Goal: Use online tool/utility

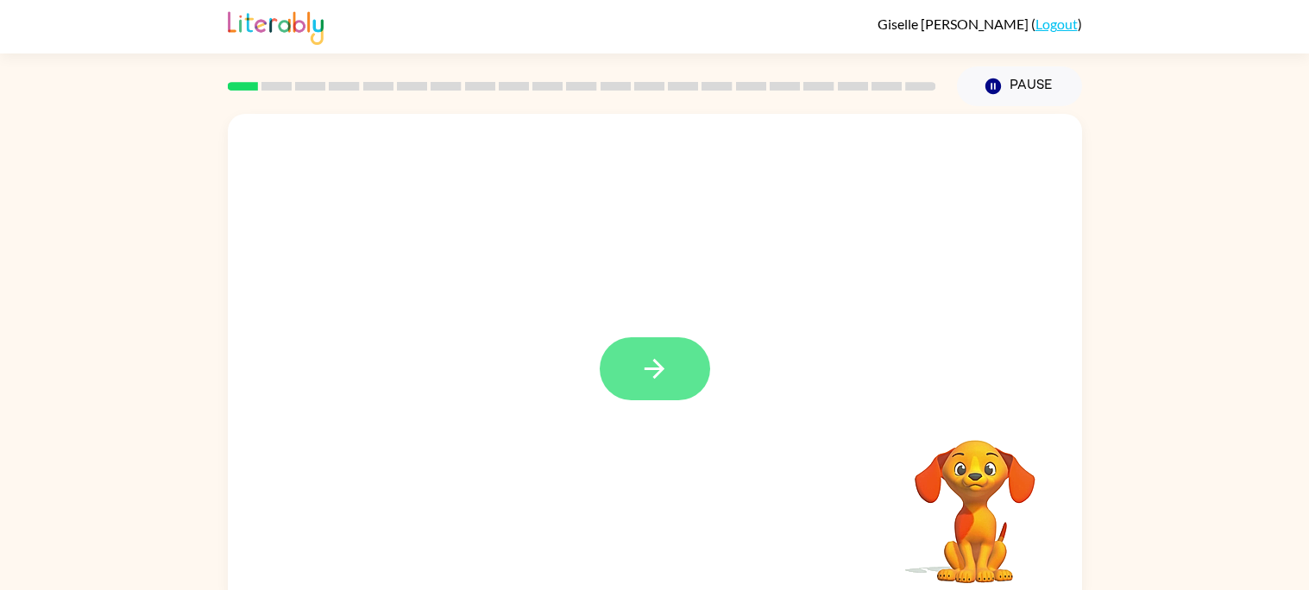
click at [669, 394] on button "button" at bounding box center [655, 368] width 110 height 63
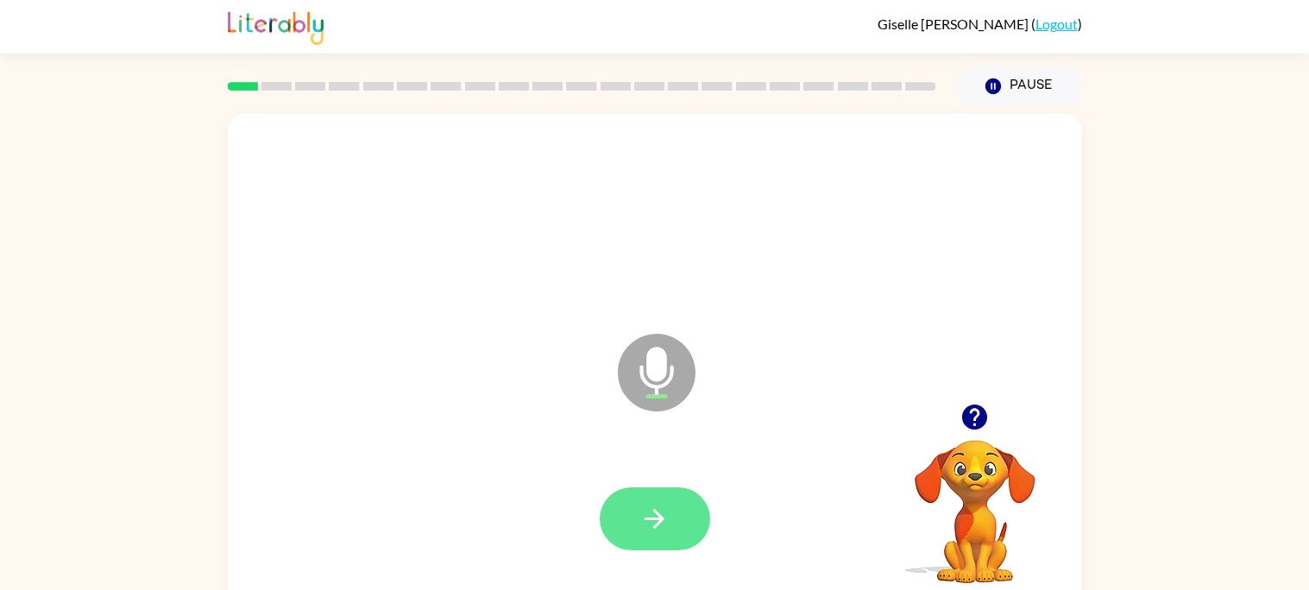
click at [673, 534] on button "button" at bounding box center [655, 518] width 110 height 63
click at [651, 517] on icon "button" at bounding box center [654, 519] width 30 height 30
click at [677, 499] on button "button" at bounding box center [655, 518] width 110 height 63
click at [634, 533] on button "button" at bounding box center [655, 518] width 110 height 63
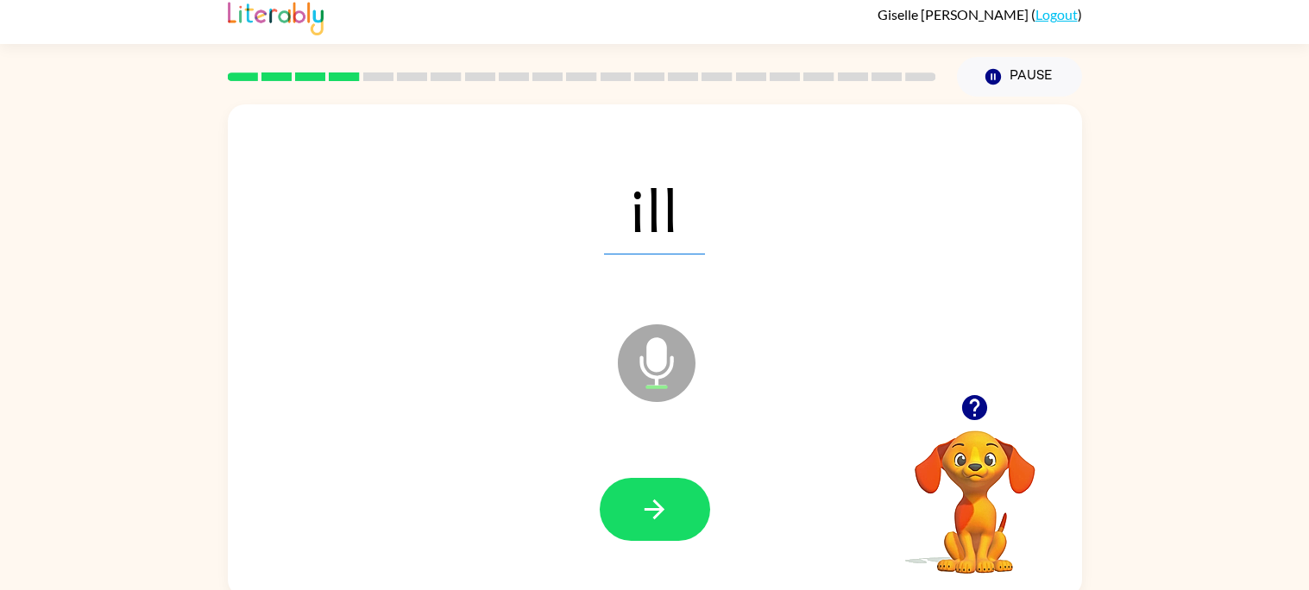
scroll to position [8, 0]
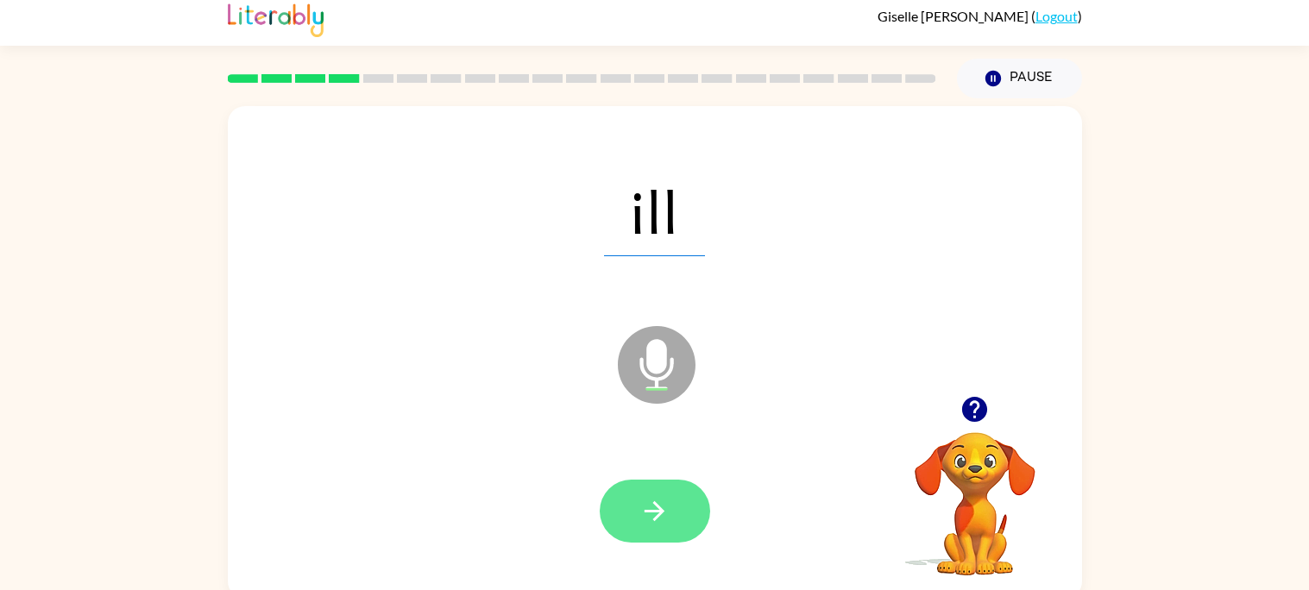
click at [653, 510] on icon "button" at bounding box center [654, 511] width 20 height 20
click at [665, 531] on button "button" at bounding box center [655, 511] width 110 height 63
click at [638, 526] on button "button" at bounding box center [655, 511] width 110 height 63
click at [689, 510] on button "button" at bounding box center [655, 511] width 110 height 63
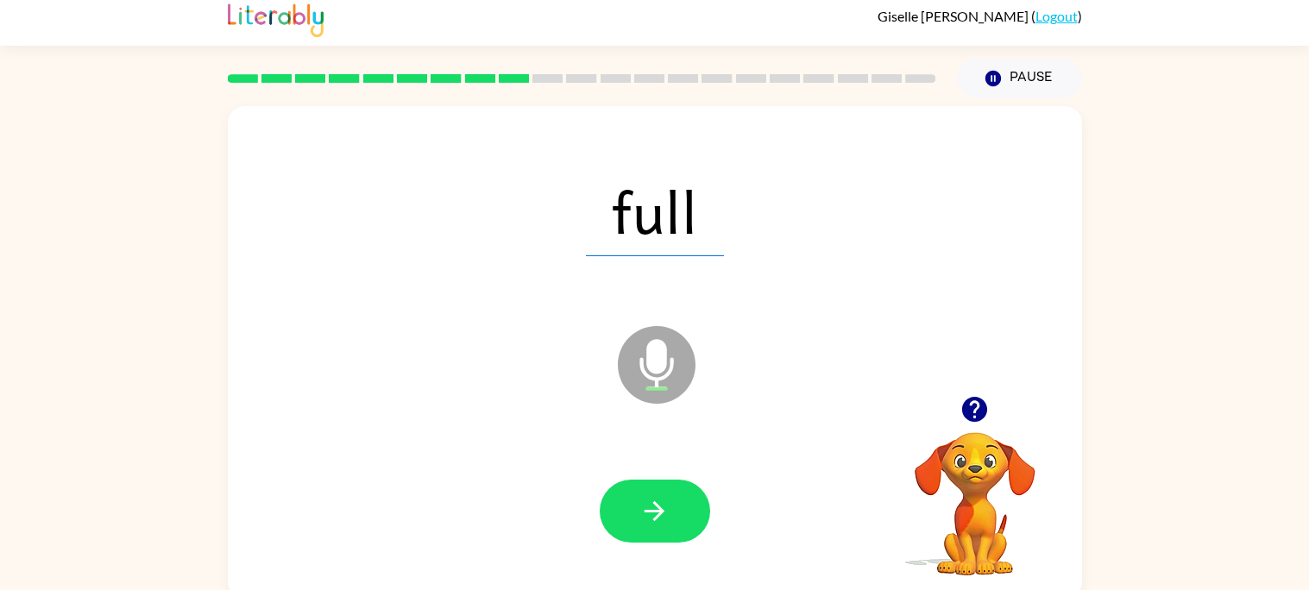
click at [707, 527] on div at bounding box center [655, 511] width 110 height 63
click at [673, 512] on button "button" at bounding box center [655, 511] width 110 height 63
click at [643, 480] on button "button" at bounding box center [655, 511] width 110 height 63
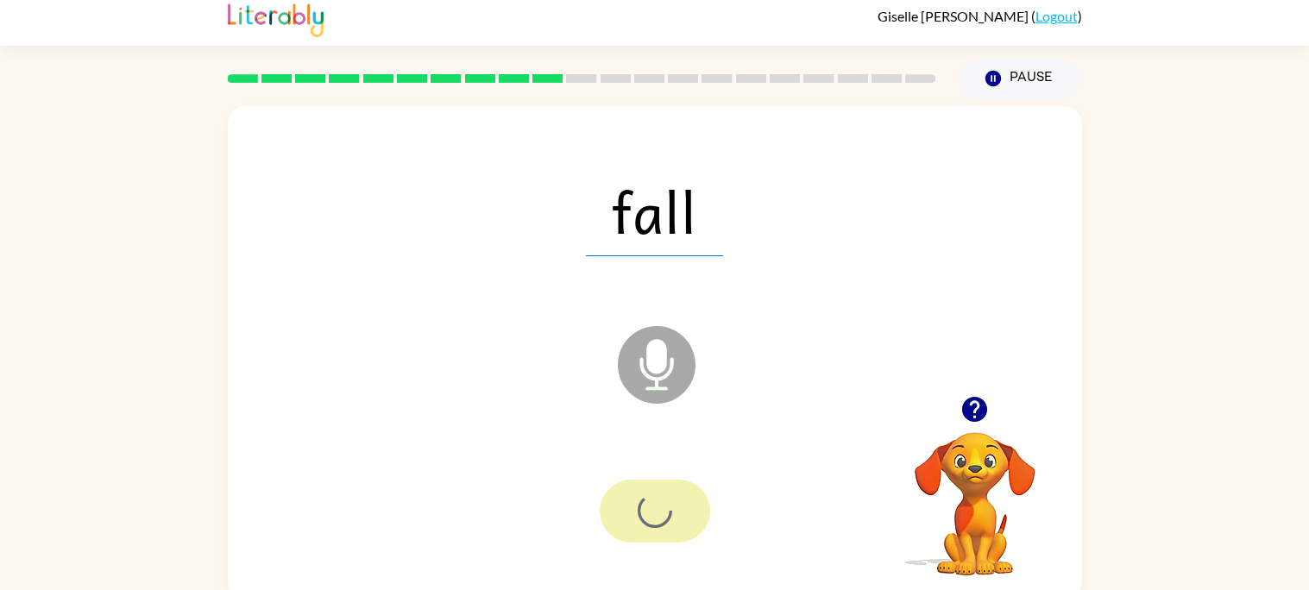
scroll to position [16, 0]
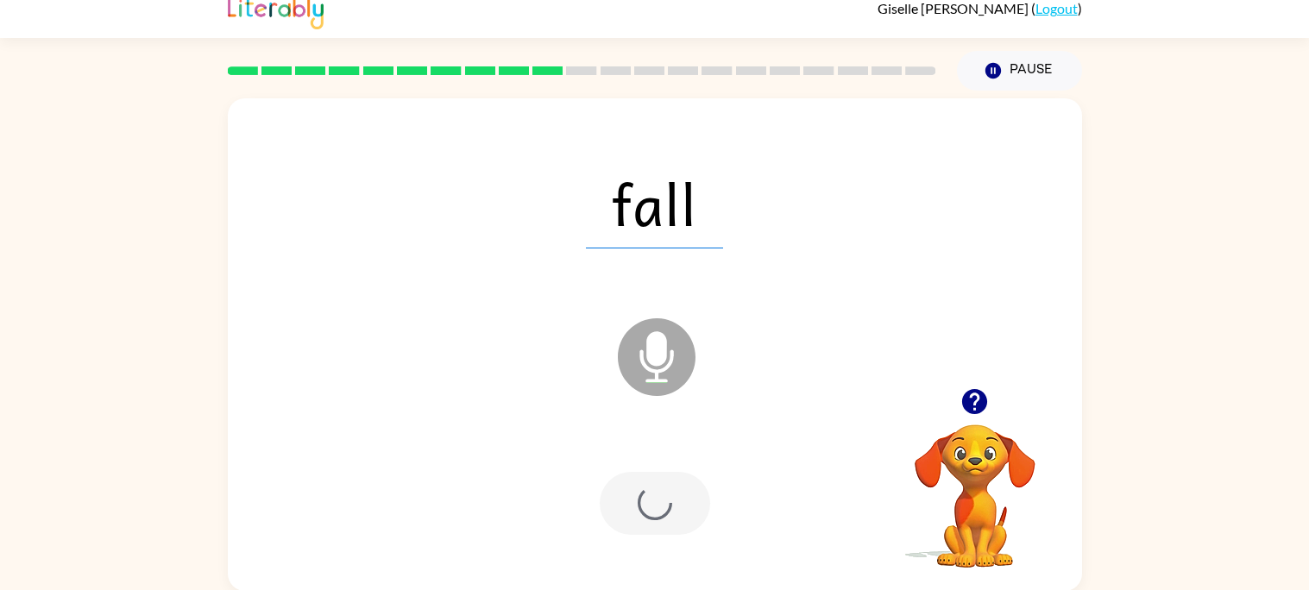
click at [665, 542] on div at bounding box center [655, 503] width 820 height 141
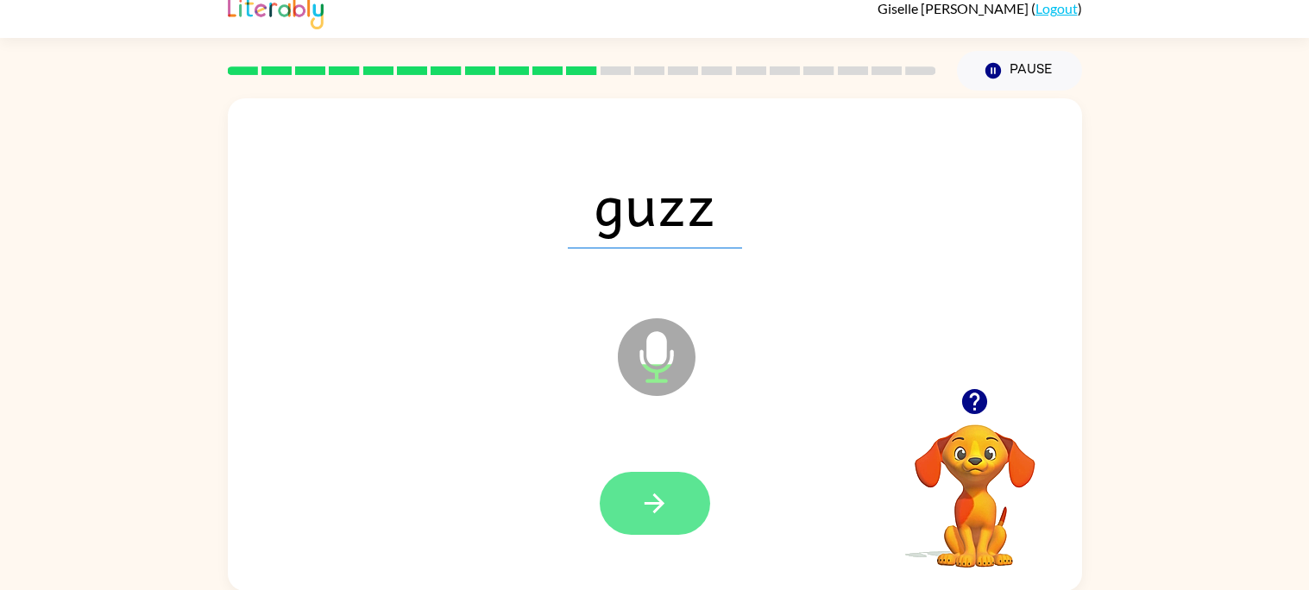
click at [631, 530] on button "button" at bounding box center [655, 503] width 110 height 63
click at [633, 508] on button "button" at bounding box center [655, 503] width 110 height 63
click at [697, 510] on button "button" at bounding box center [655, 503] width 110 height 63
click at [643, 495] on icon "button" at bounding box center [654, 503] width 30 height 30
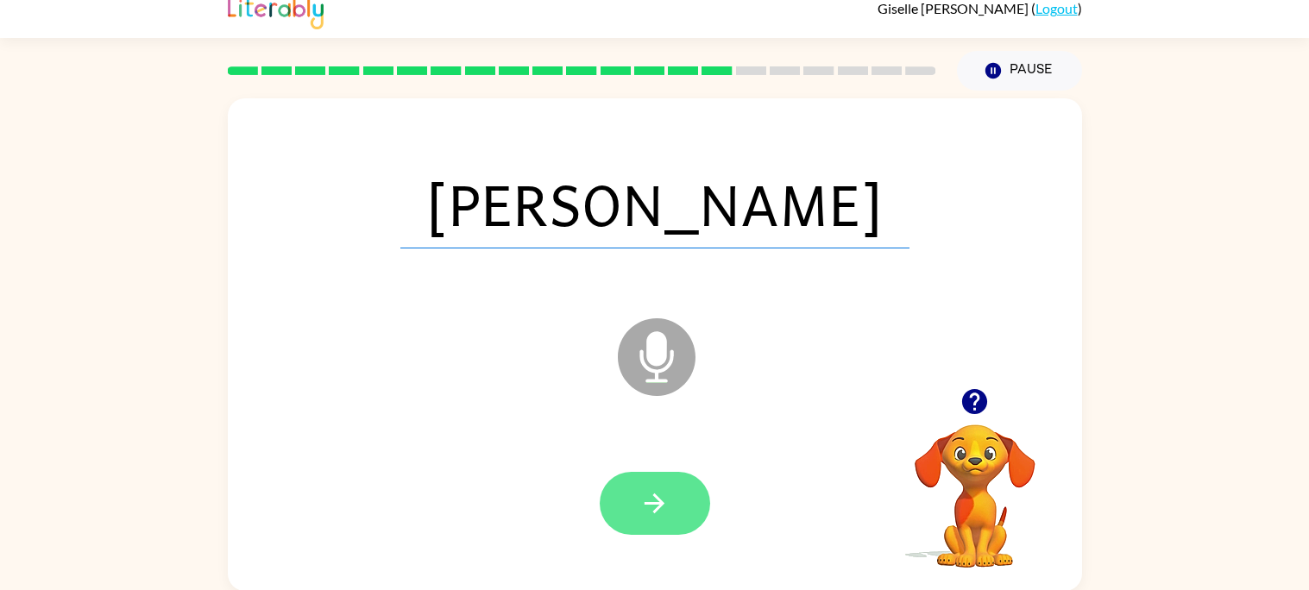
click at [689, 510] on button "button" at bounding box center [655, 503] width 110 height 63
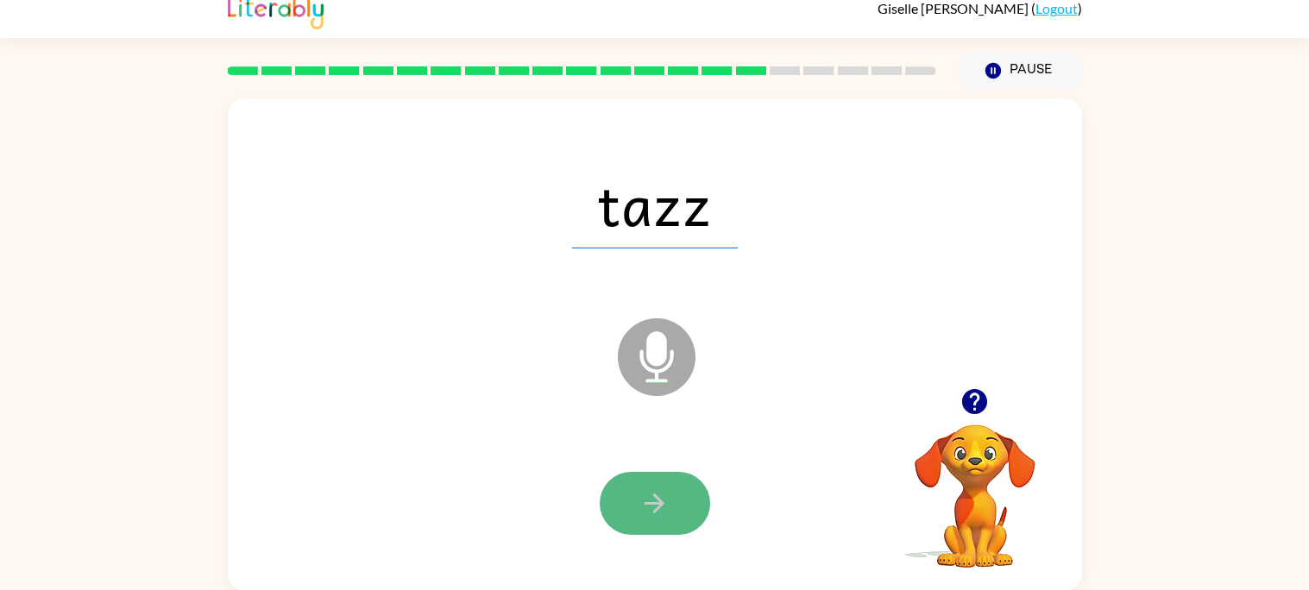
click at [665, 495] on icon "button" at bounding box center [654, 503] width 30 height 30
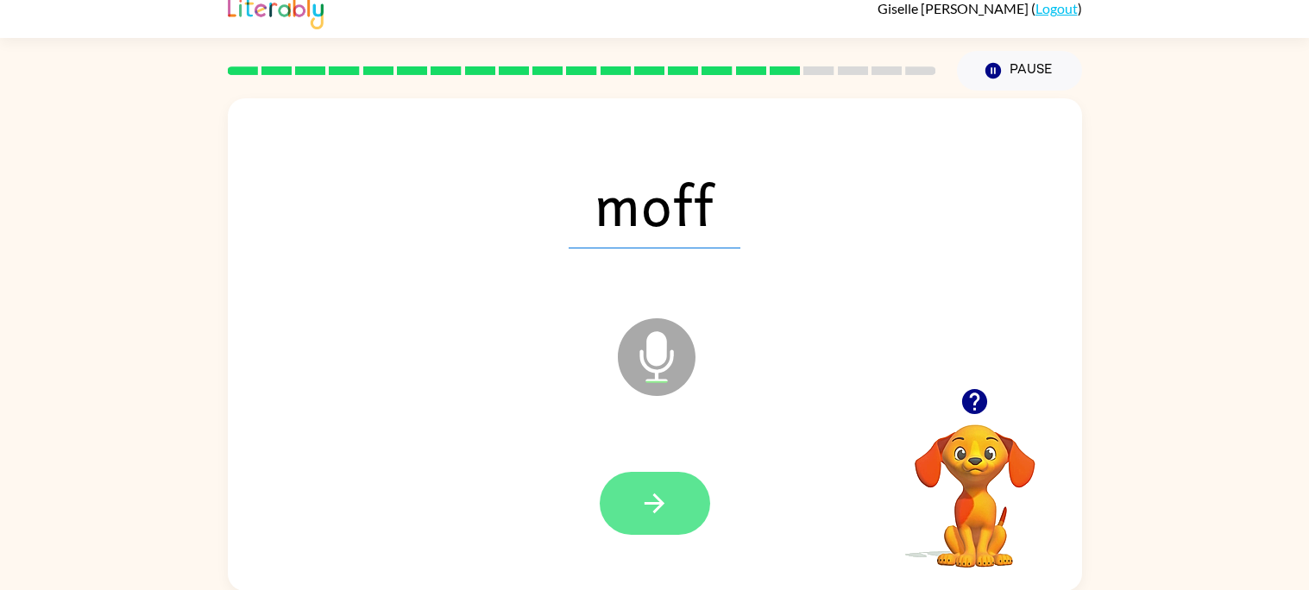
click at [671, 524] on button "button" at bounding box center [655, 503] width 110 height 63
click at [694, 509] on button "button" at bounding box center [655, 503] width 110 height 63
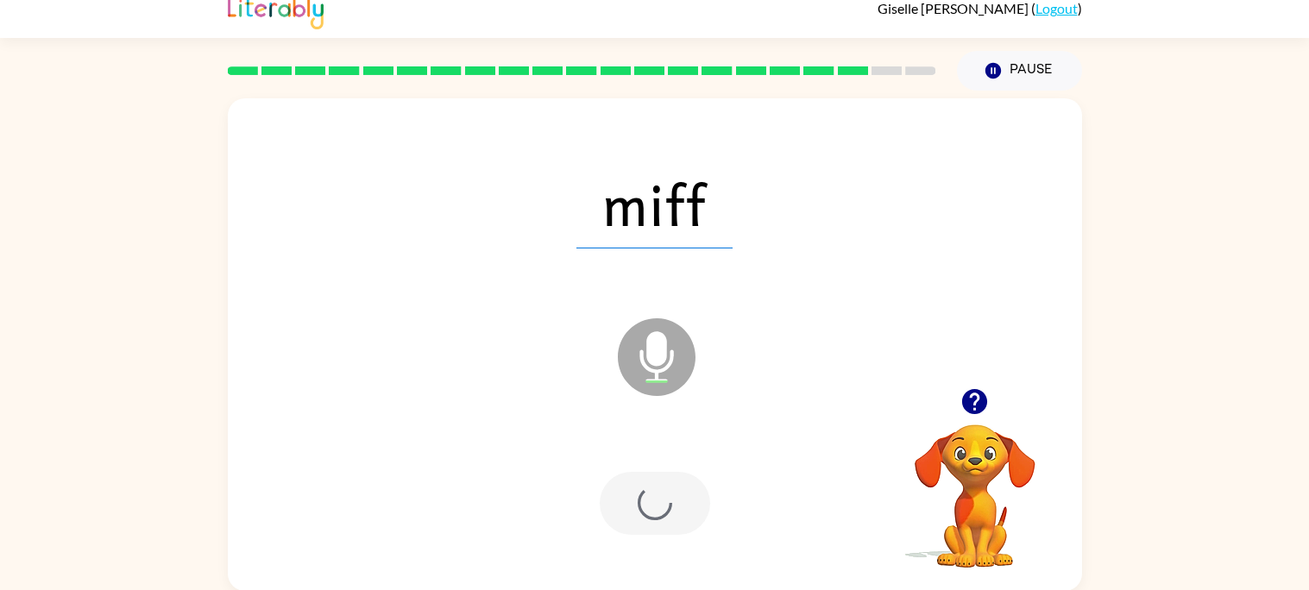
click at [665, 505] on div at bounding box center [655, 503] width 110 height 63
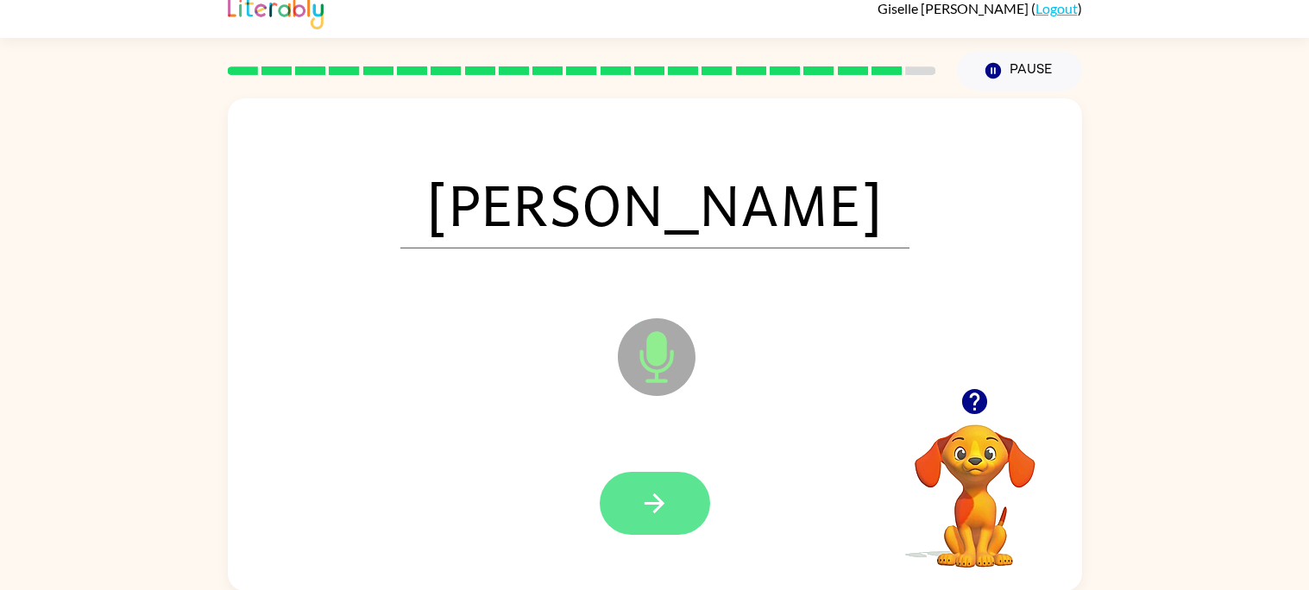
click at [678, 487] on button "button" at bounding box center [655, 503] width 110 height 63
click at [665, 510] on div at bounding box center [655, 503] width 110 height 63
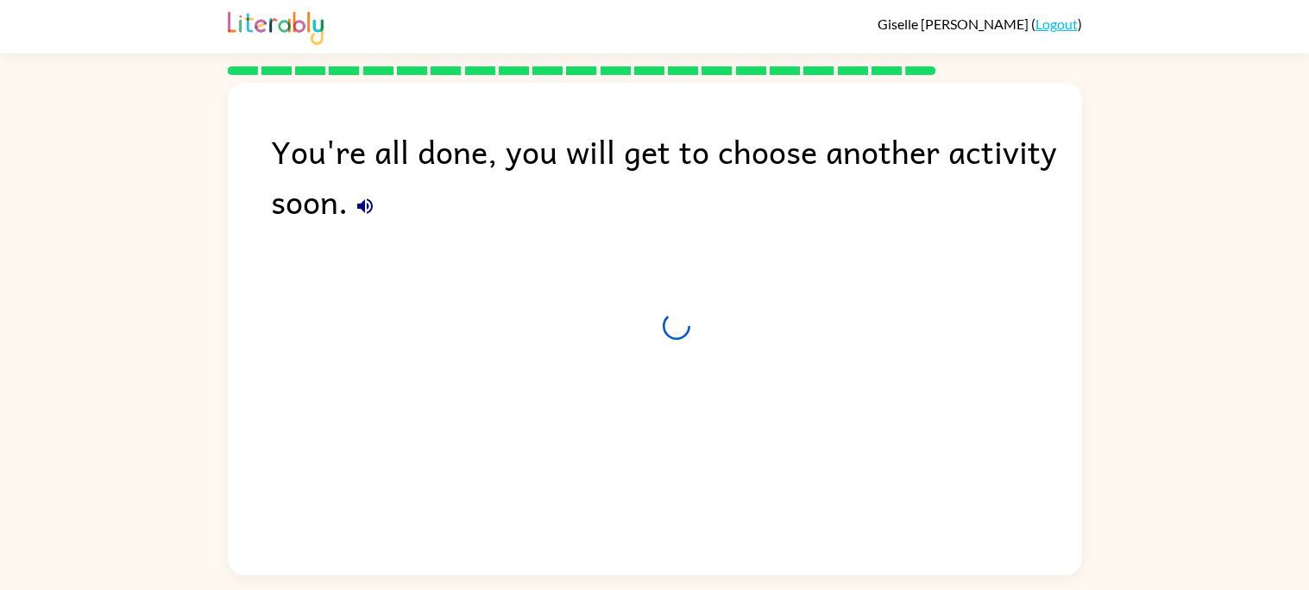
scroll to position [0, 0]
